Goal: Information Seeking & Learning: Learn about a topic

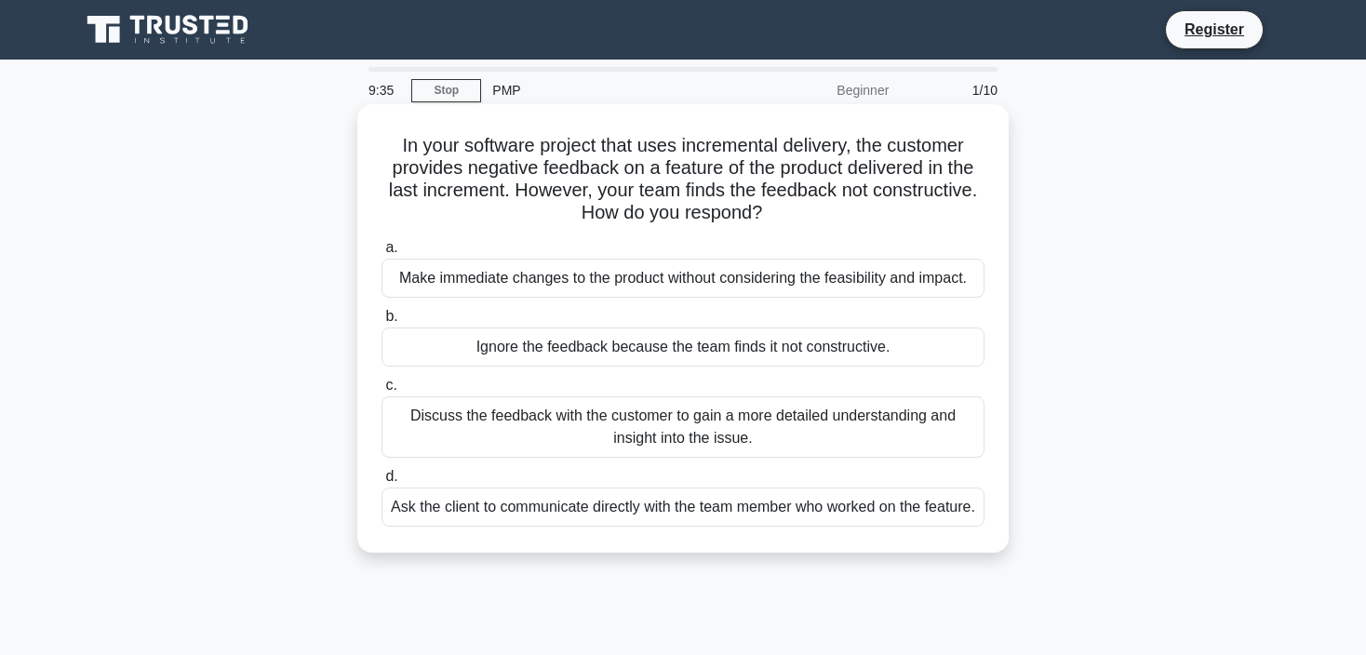
click at [550, 417] on div "Discuss the feedback with the customer to gain a more detailed understanding an…" at bounding box center [683, 426] width 603 height 61
click at [382, 392] on input "c. Discuss the feedback with the customer to gain a more detailed understanding…" at bounding box center [382, 386] width 0 height 12
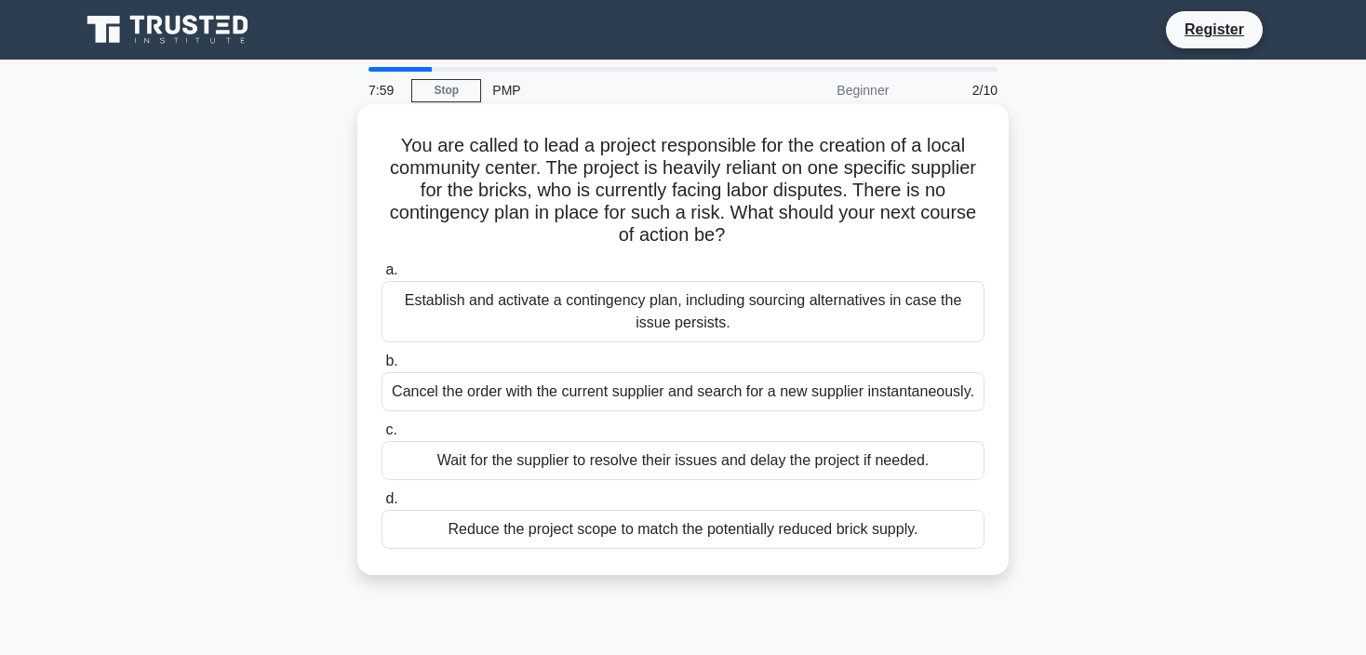
click at [549, 317] on div "Establish and activate a contingency plan, including sourcing alternatives in c…" at bounding box center [683, 311] width 603 height 61
click at [382, 276] on input "a. Establish and activate a contingency plan, including sourcing alternatives i…" at bounding box center [382, 270] width 0 height 12
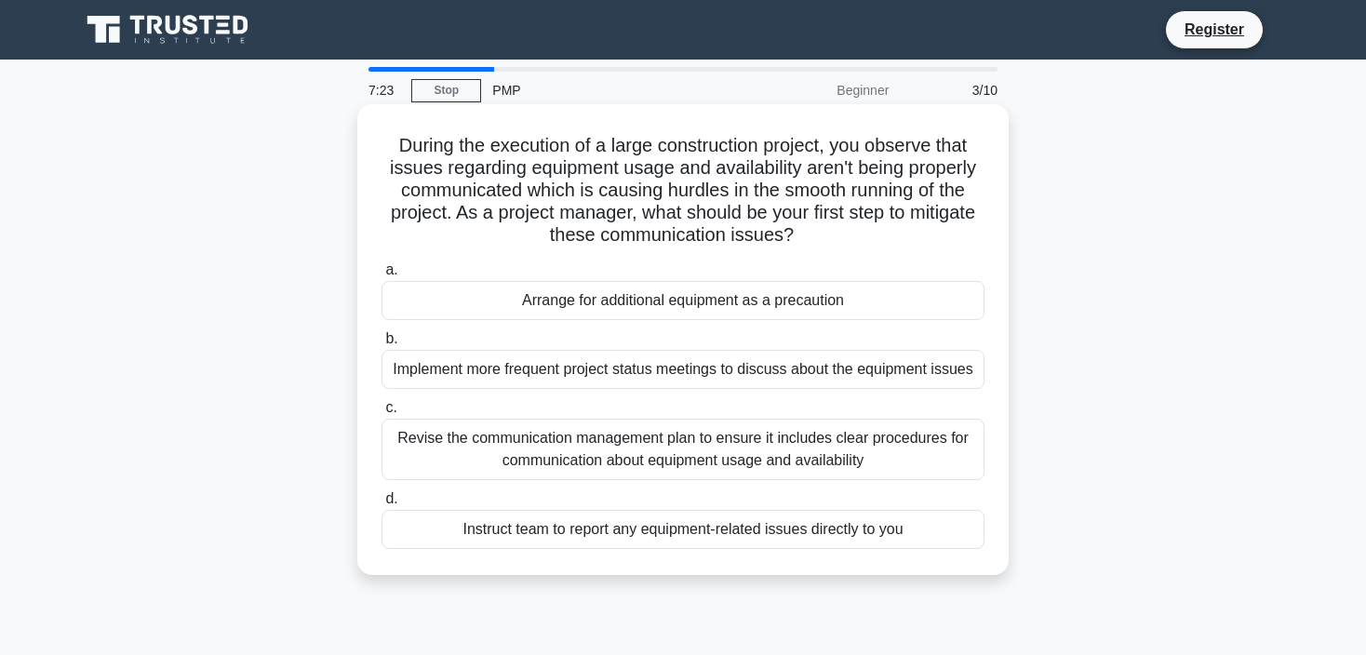
click at [569, 455] on div "Revise the communication management plan to ensure it includes clear procedures…" at bounding box center [683, 449] width 603 height 61
click at [382, 414] on input "c. Revise the communication management plan to ensure it includes clear procedu…" at bounding box center [382, 408] width 0 height 12
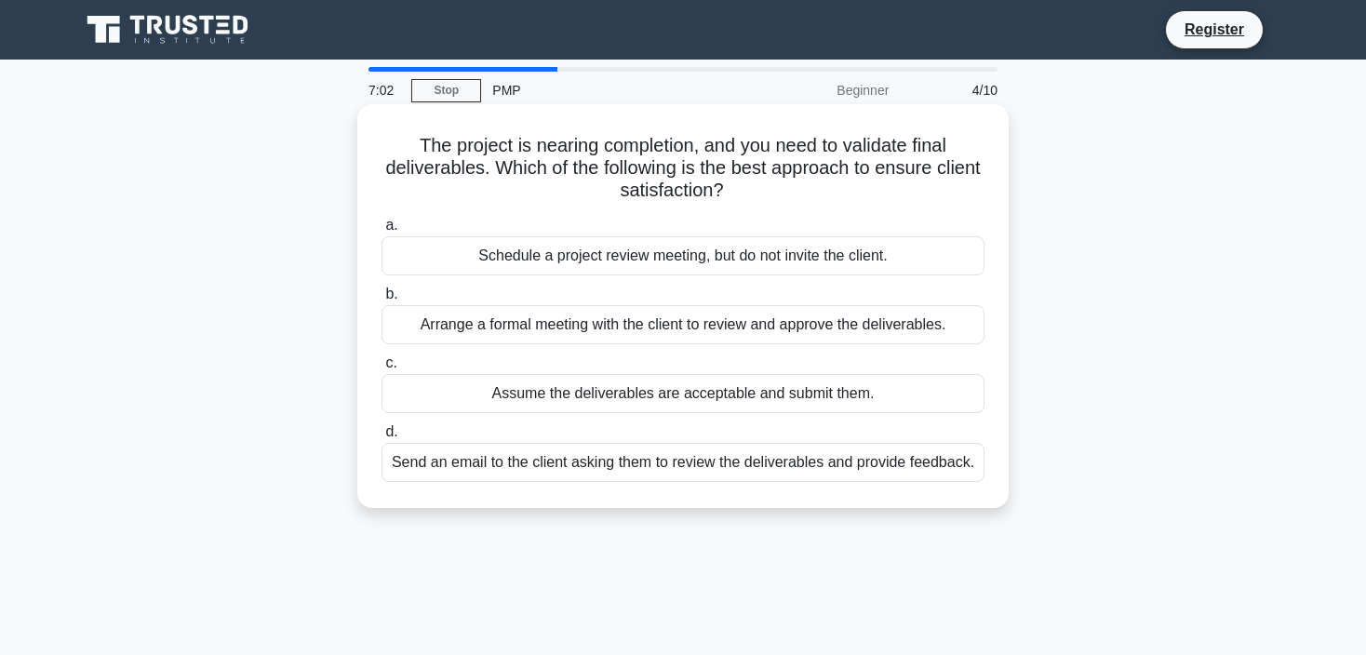
click at [616, 264] on div "Schedule a project review meeting, but do not invite the client." at bounding box center [683, 255] width 603 height 39
click at [382, 232] on input "a. Schedule a project review meeting, but do not invite the client." at bounding box center [382, 226] width 0 height 12
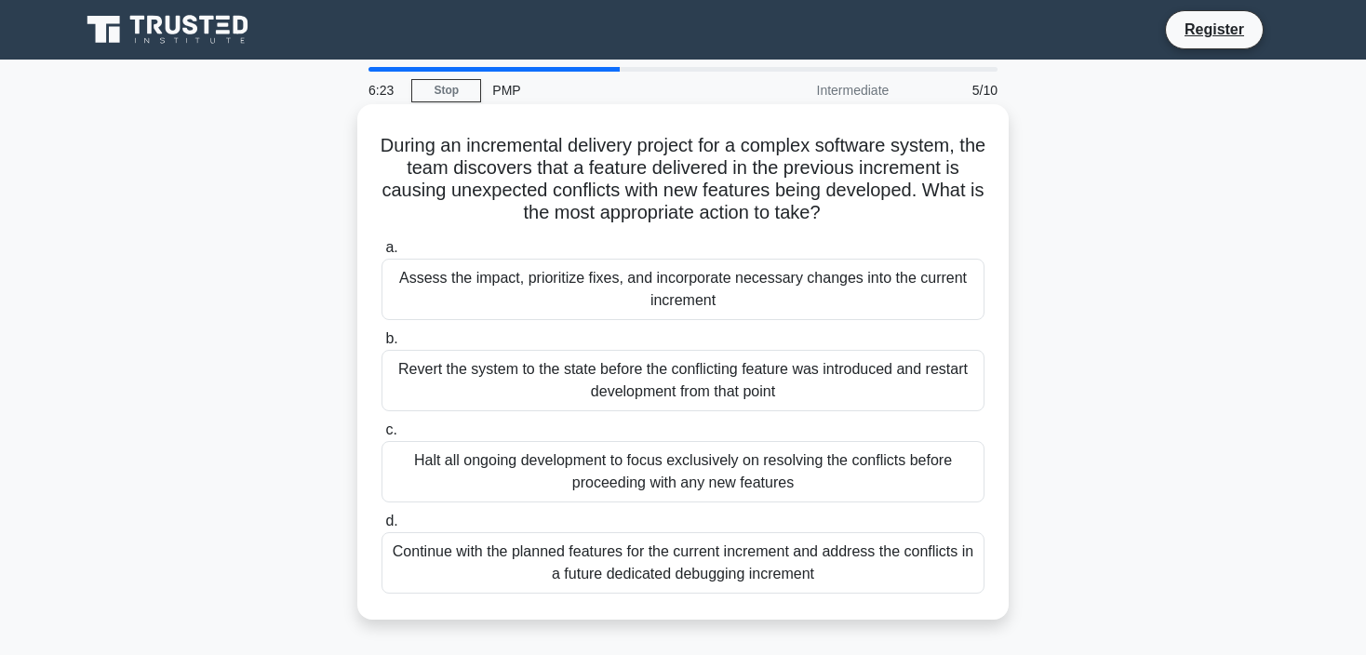
click at [606, 571] on div "Continue with the planned features for the current increment and address the co…" at bounding box center [683, 562] width 603 height 61
click at [382, 528] on input "d. Continue with the planned features for the current increment and address the…" at bounding box center [382, 522] width 0 height 12
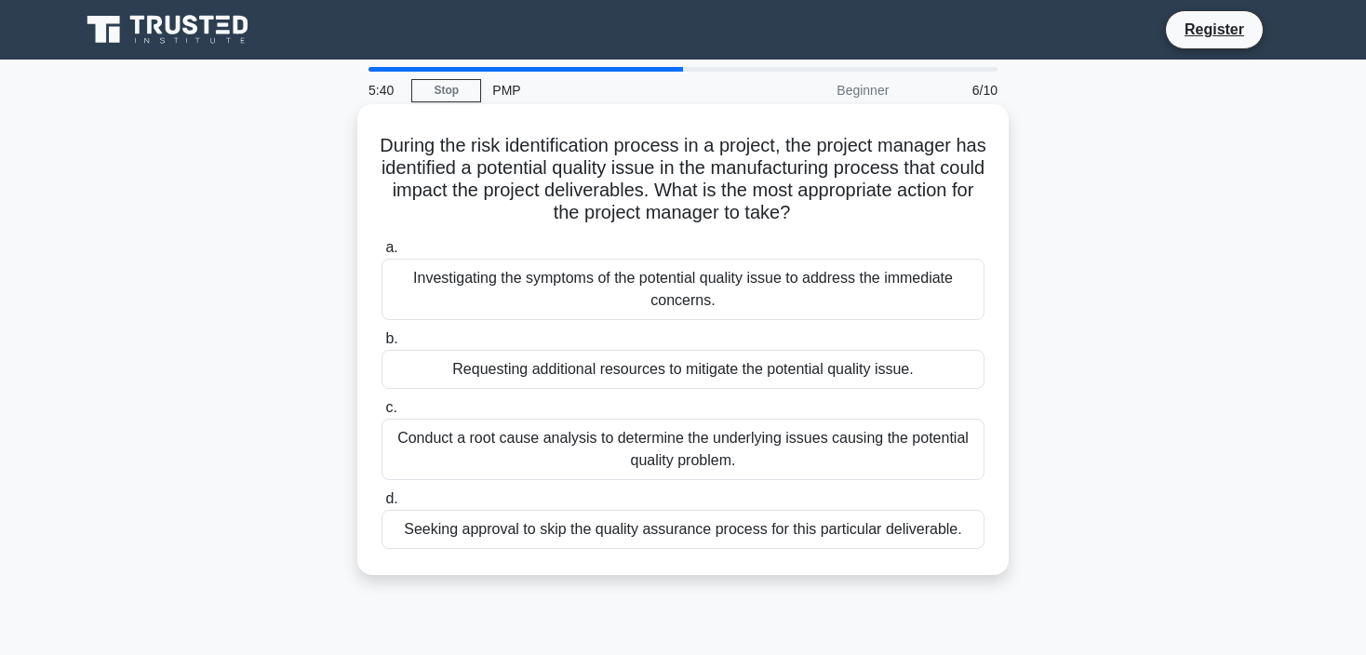
click at [514, 295] on div "Investigating the symptoms of the potential quality issue to address the immedi…" at bounding box center [683, 289] width 603 height 61
click at [382, 254] on input "a. Investigating the symptoms of the potential quality issue to address the imm…" at bounding box center [382, 248] width 0 height 12
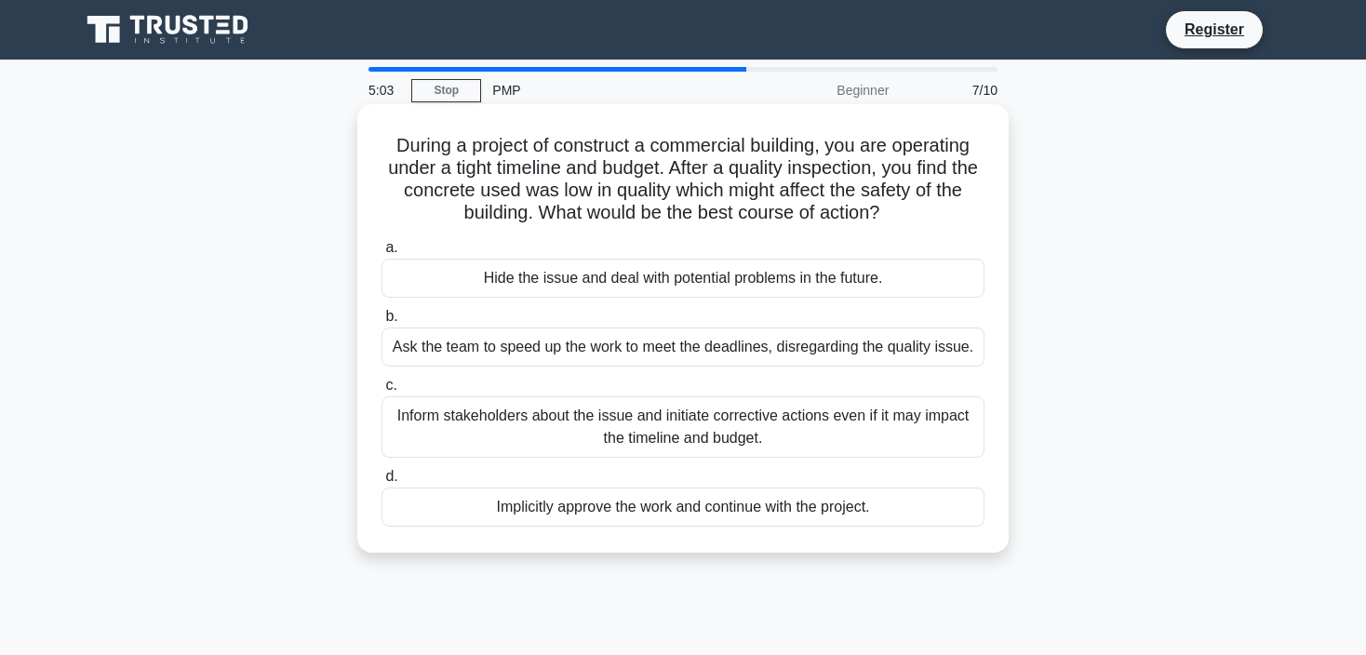
click at [453, 437] on div "Inform stakeholders about the issue and initiate corrective actions even if it …" at bounding box center [683, 426] width 603 height 61
click at [382, 392] on input "c. Inform stakeholders about the issue and initiate corrective actions even if …" at bounding box center [382, 386] width 0 height 12
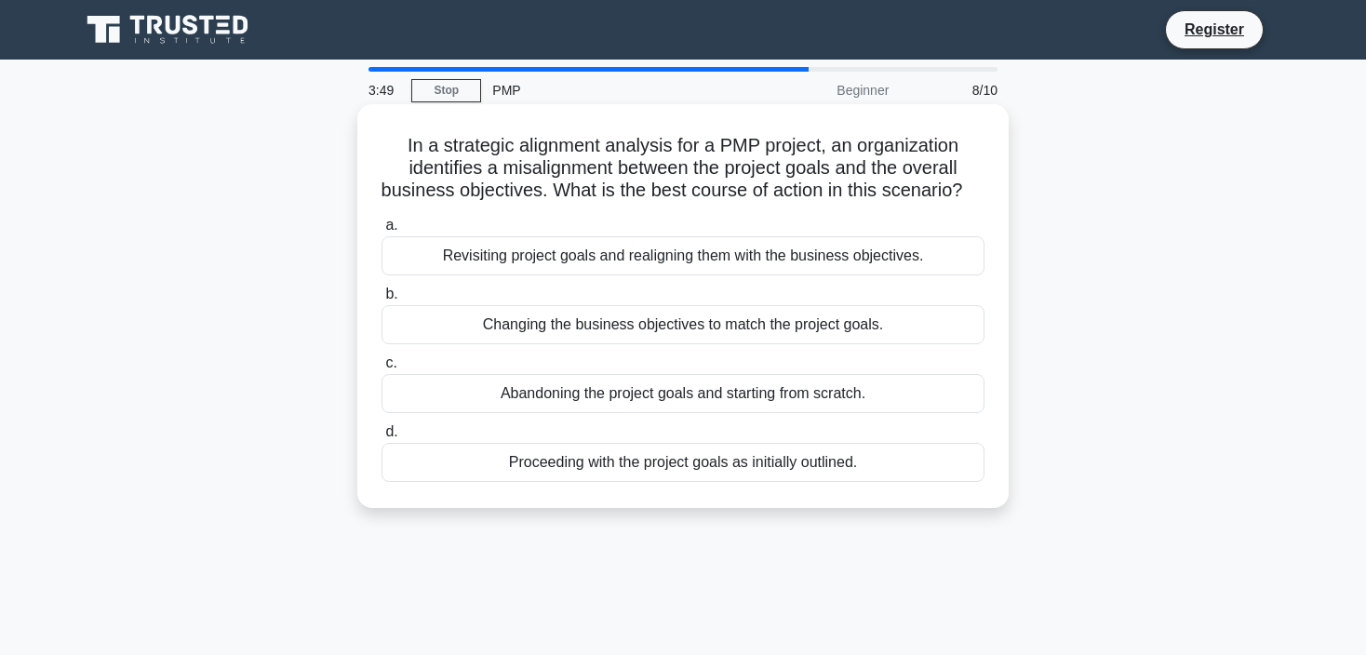
click at [666, 275] on div "Revisiting project goals and realigning them with the business objectives." at bounding box center [683, 255] width 603 height 39
click at [382, 232] on input "a. Revisiting project goals and realigning them with the business objectives." at bounding box center [382, 226] width 0 height 12
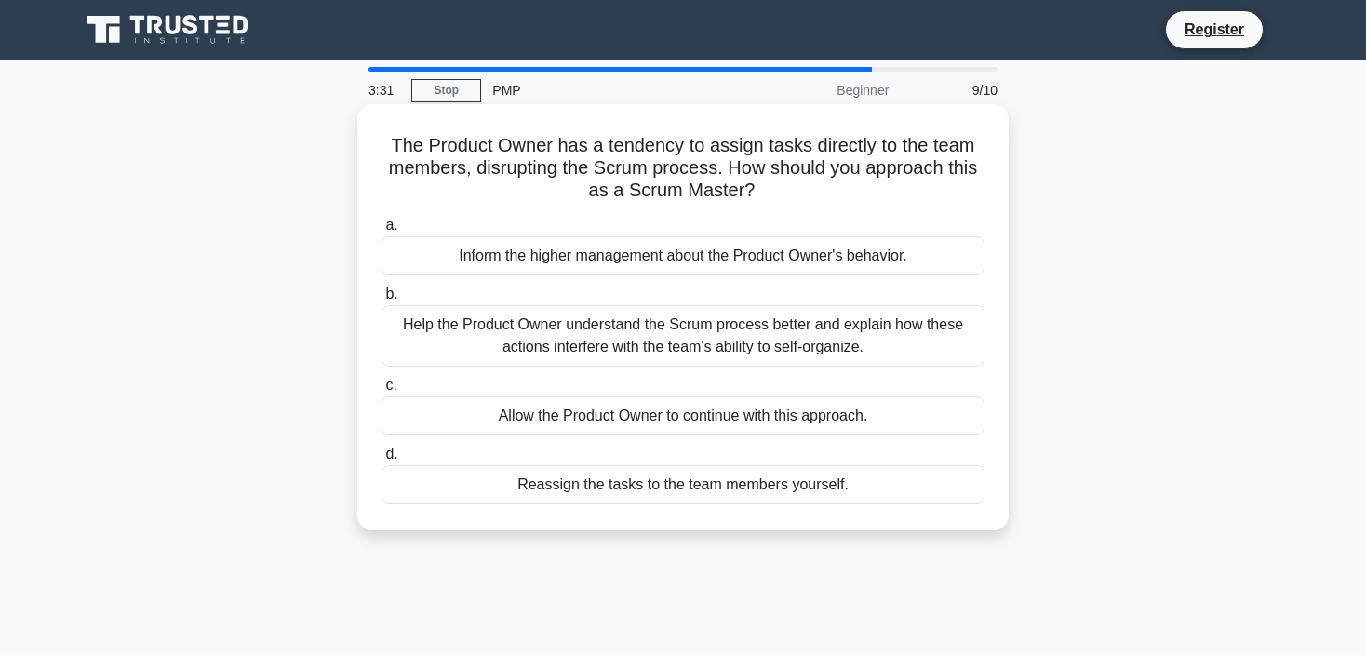
click at [761, 350] on div "Help the Product Owner understand the Scrum process better and explain how thes…" at bounding box center [683, 335] width 603 height 61
click at [382, 301] on input "b. Help the Product Owner understand the Scrum process better and explain how t…" at bounding box center [382, 295] width 0 height 12
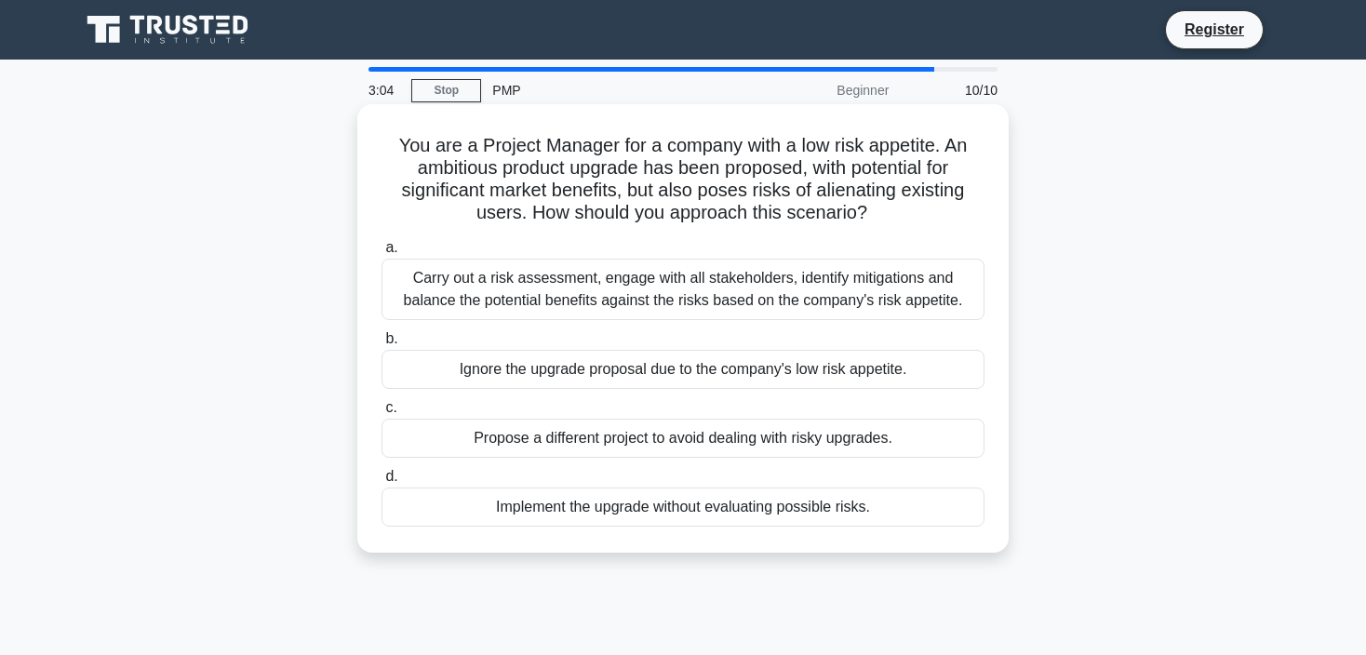
click at [521, 440] on div "Propose a different project to avoid dealing with risky upgrades." at bounding box center [683, 438] width 603 height 39
click at [382, 414] on input "c. Propose a different project to avoid dealing with risky upgrades." at bounding box center [382, 408] width 0 height 12
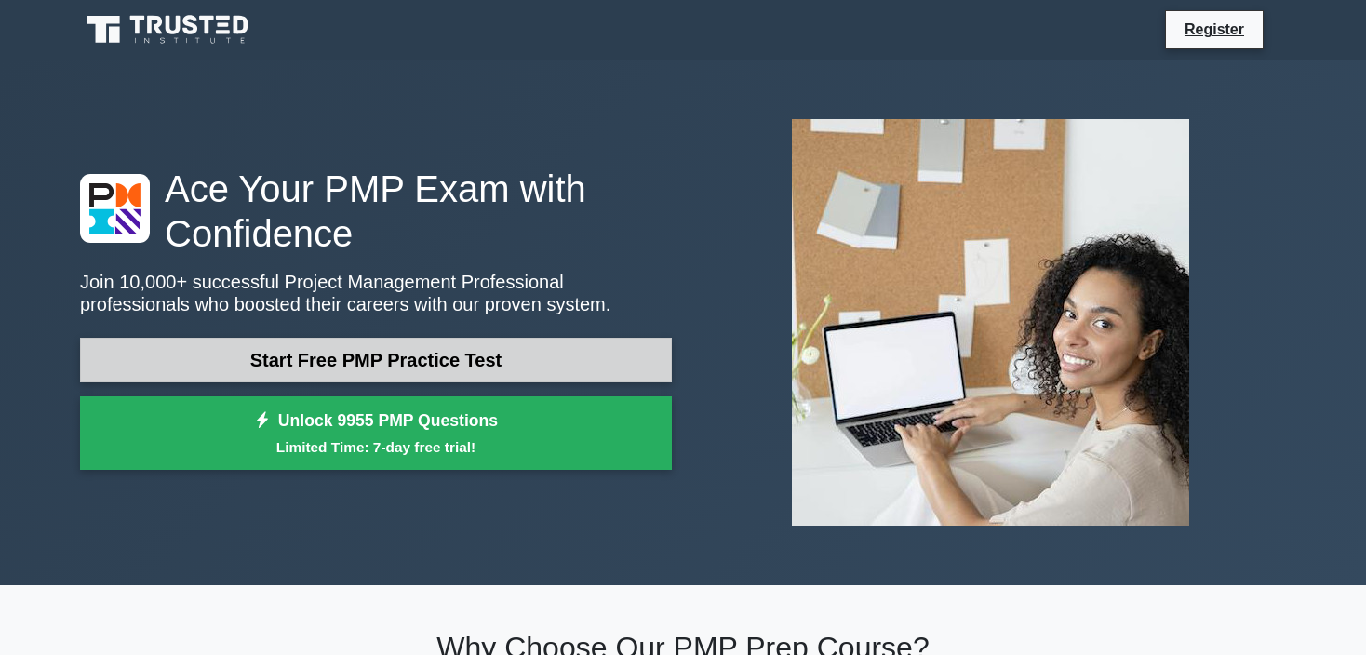
click at [551, 347] on link "Start Free PMP Practice Test" at bounding box center [376, 360] width 592 height 45
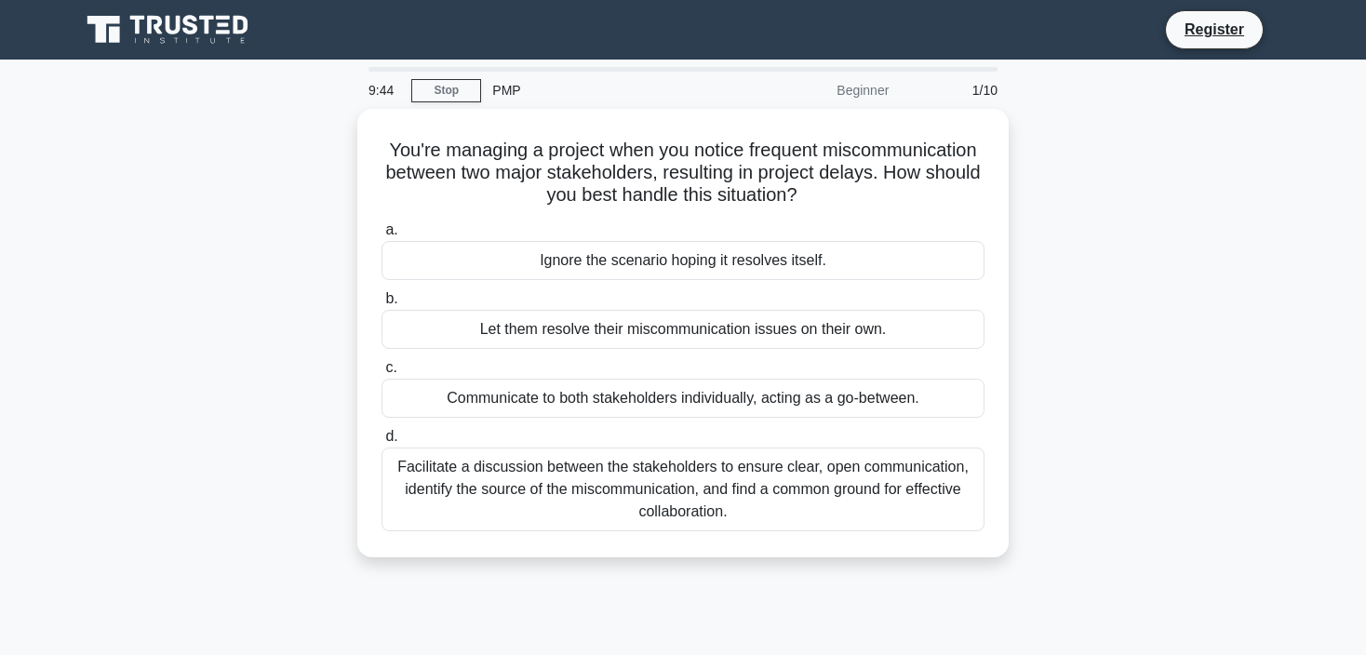
click at [512, 94] on div "PMP" at bounding box center [609, 90] width 256 height 37
click at [508, 94] on div "PMP" at bounding box center [609, 90] width 256 height 37
click at [451, 94] on link "Stop" at bounding box center [446, 90] width 70 height 23
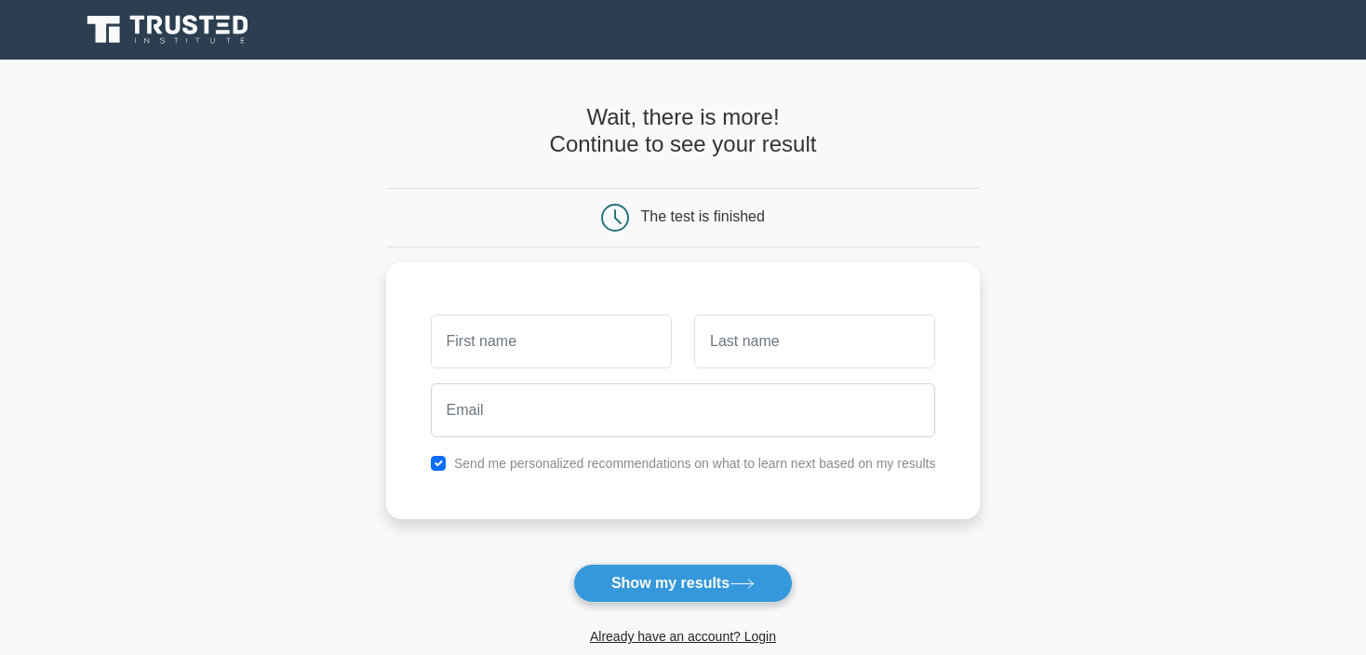
click at [117, 35] on icon at bounding box center [114, 35] width 11 height 16
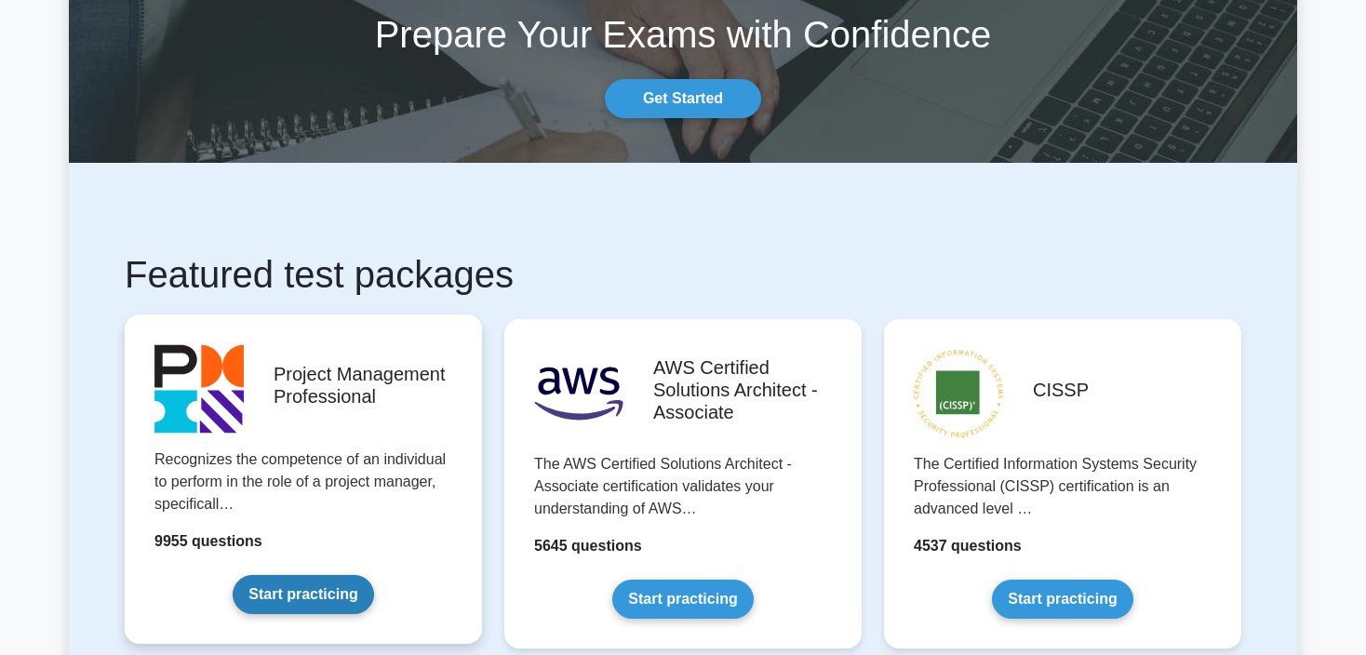
scroll to position [279, 0]
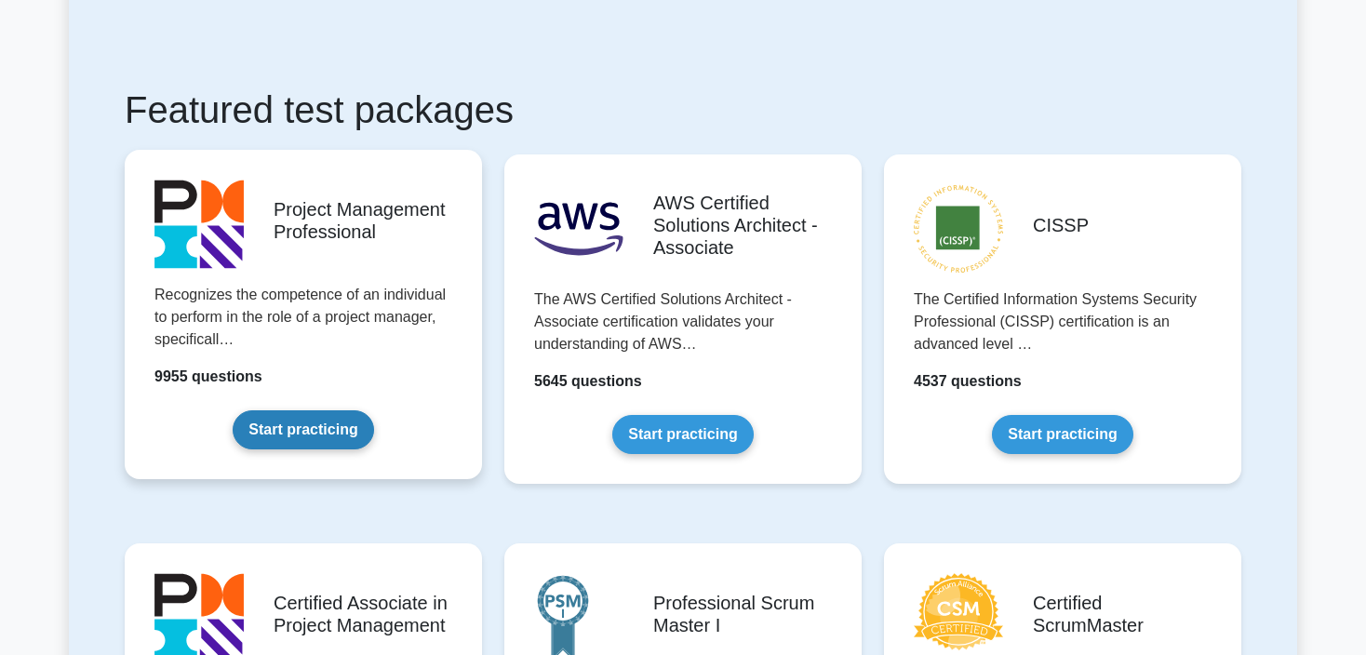
click at [324, 432] on link "Start practicing" at bounding box center [303, 429] width 141 height 39
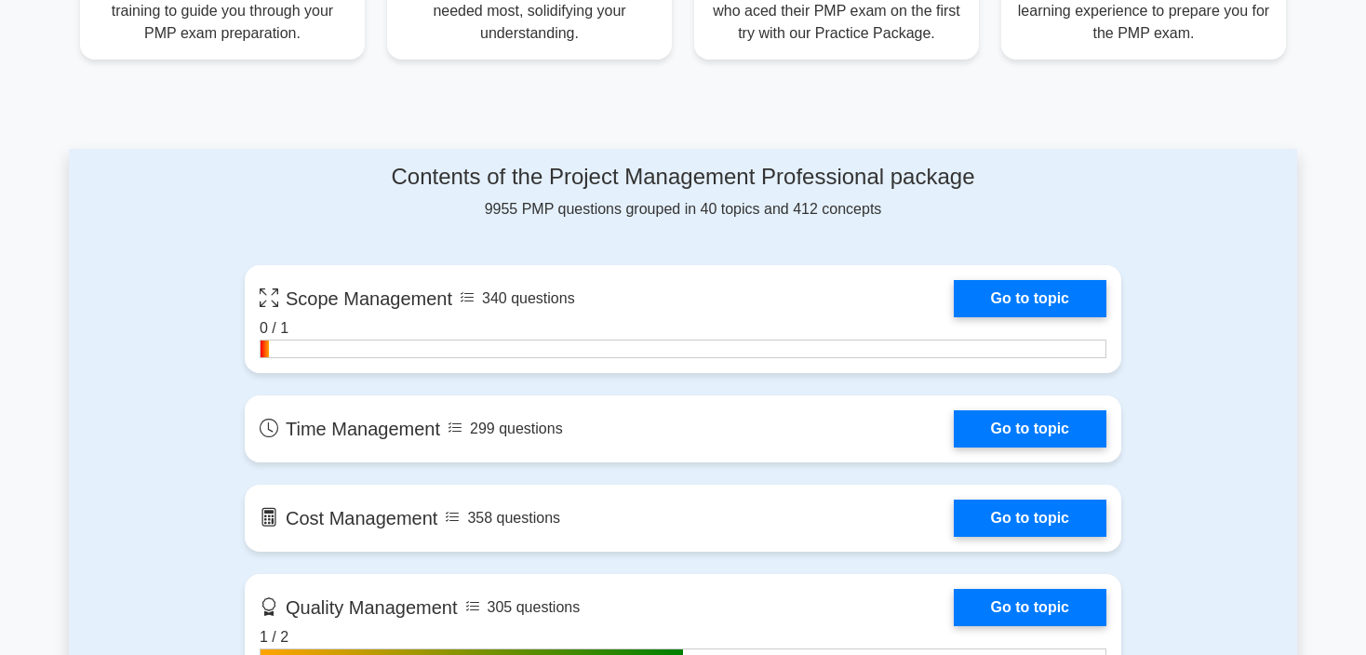
scroll to position [838, 0]
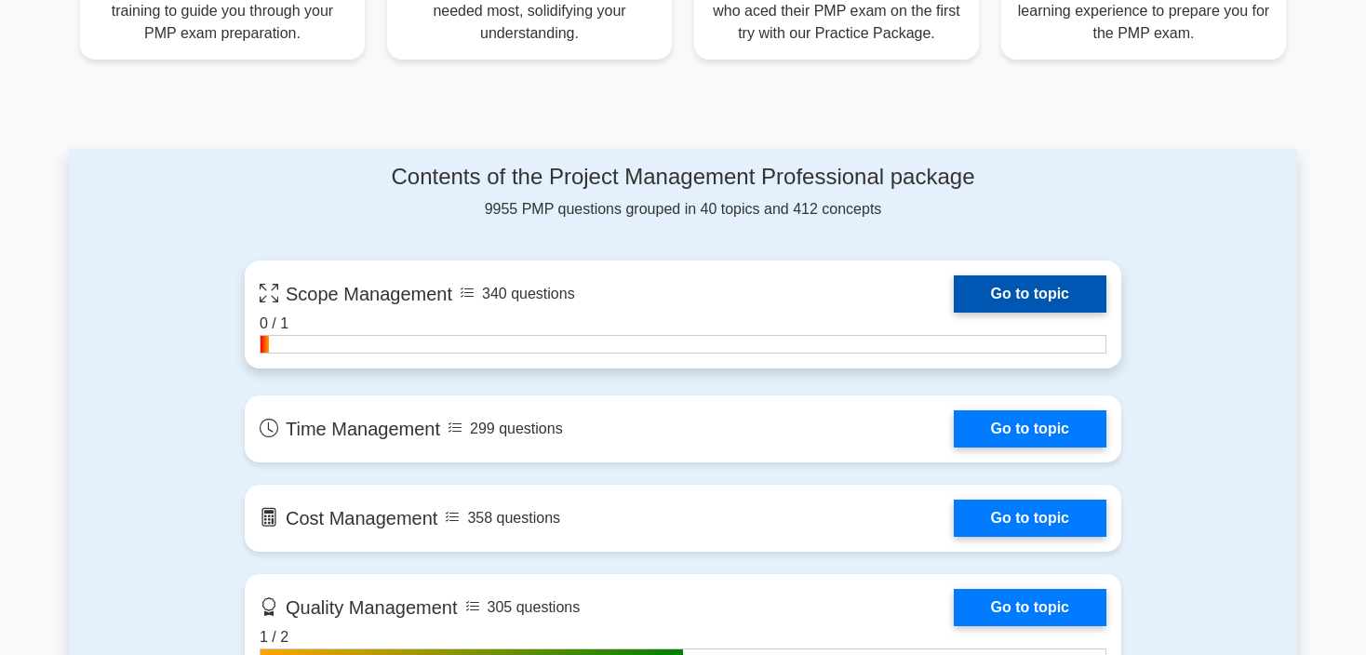
click at [1011, 295] on link "Go to topic" at bounding box center [1030, 293] width 153 height 37
